Goal: Navigation & Orientation: Find specific page/section

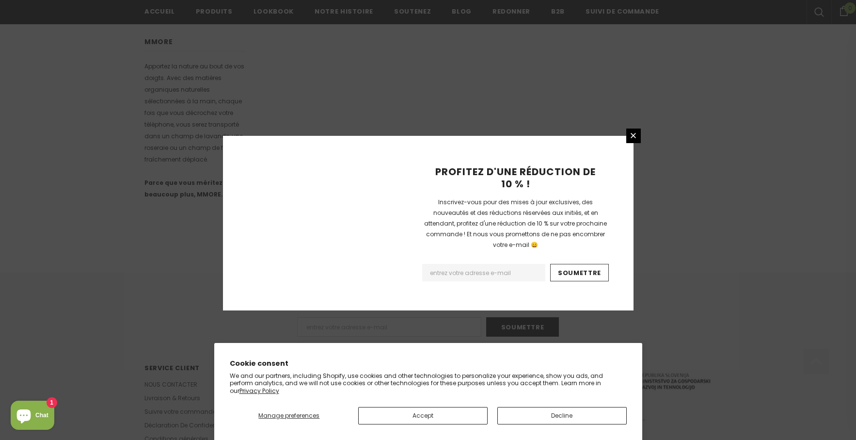
scroll to position [577, 0]
